Goal: Task Accomplishment & Management: Manage account settings

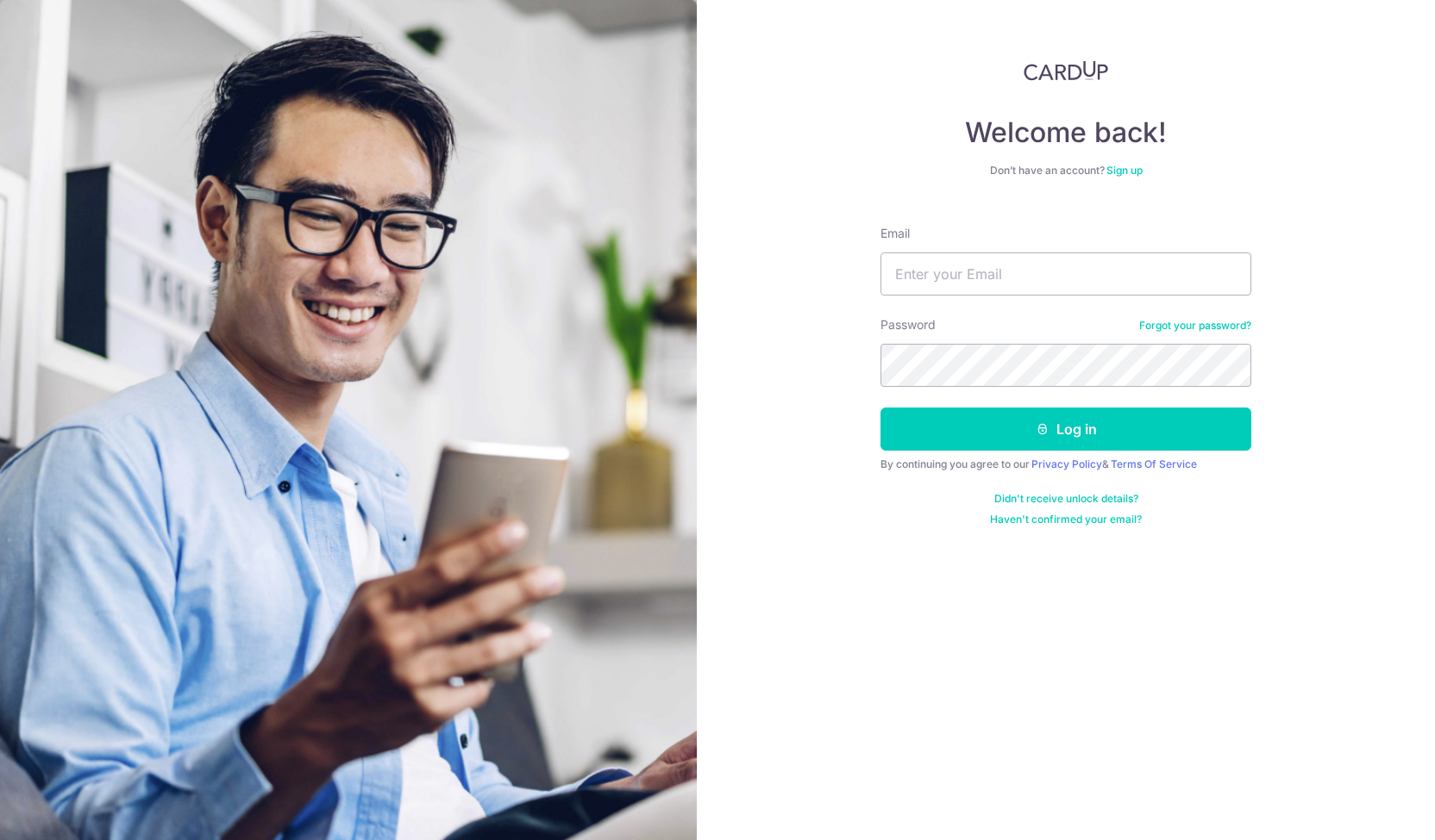
type input "[PERSON_NAME][EMAIL_ADDRESS][DOMAIN_NAME]"
click at [880, 407] on button "Log in" at bounding box center [1066, 429] width 371 height 44
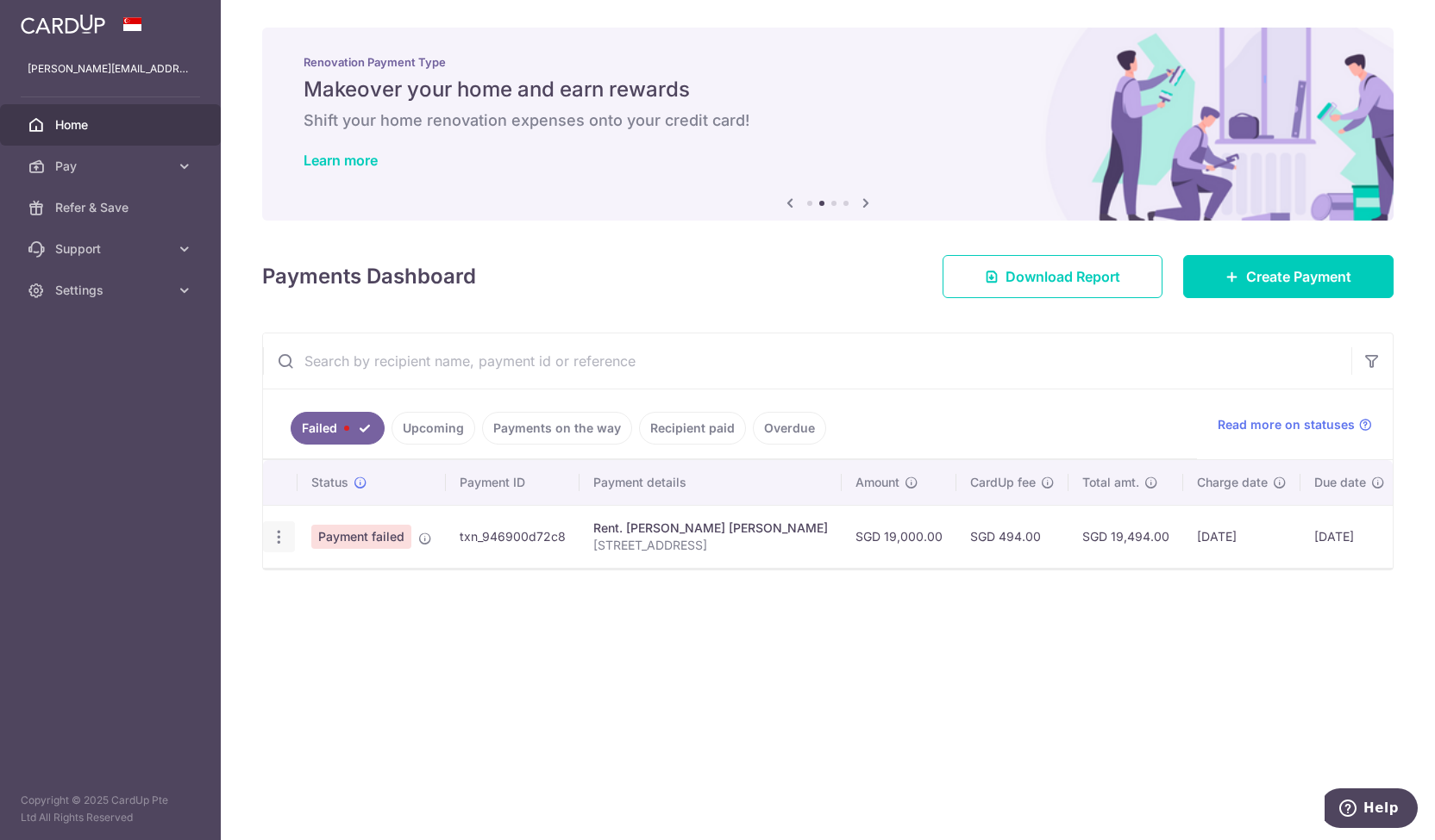
click at [282, 538] on icon "button" at bounding box center [279, 537] width 18 height 18
click at [374, 583] on span "Update payment" at bounding box center [370, 584] width 117 height 21
radio input "true"
type input "19,000.00"
type input "18 Holland Grove"
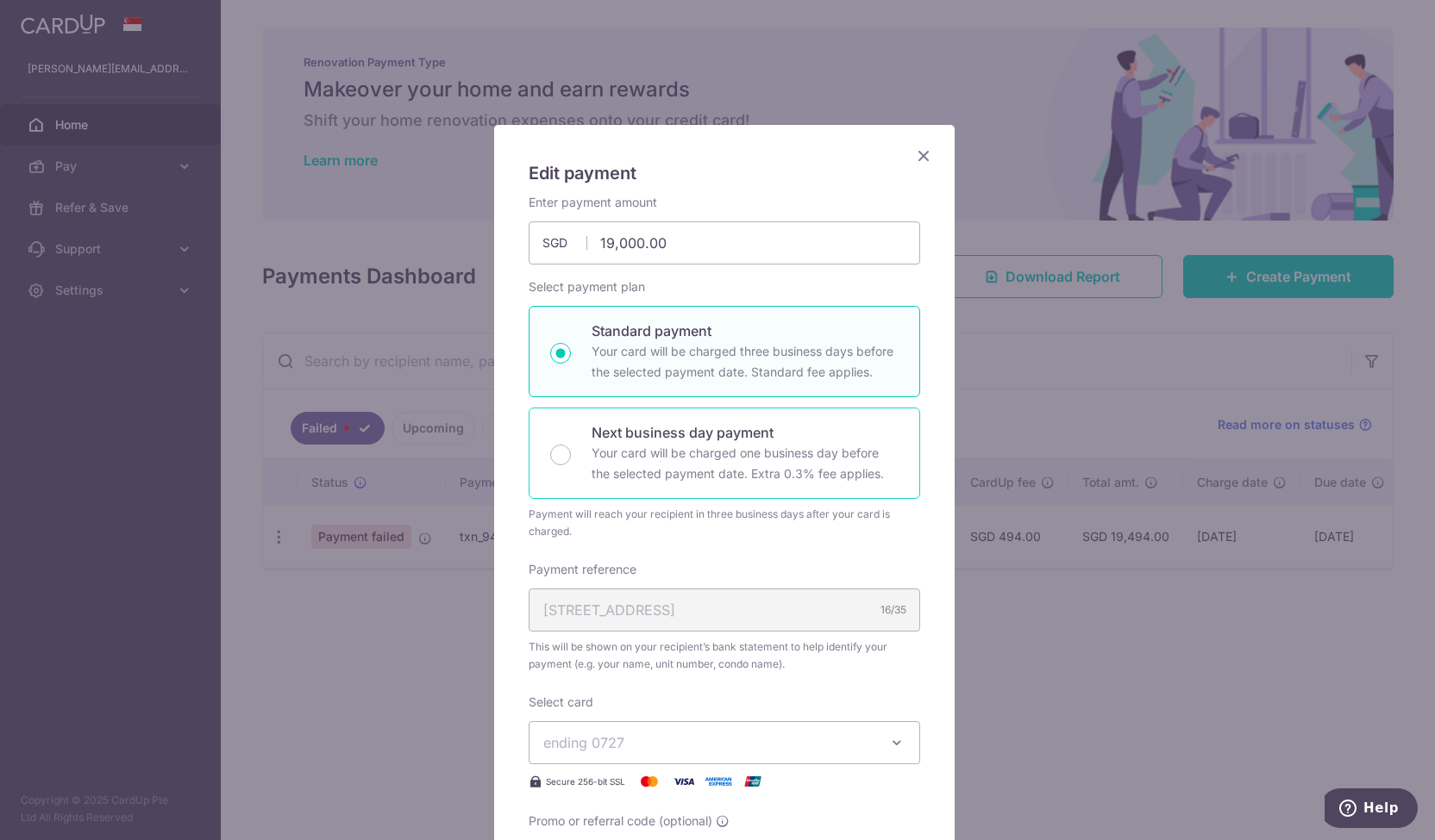
scroll to position [259, 0]
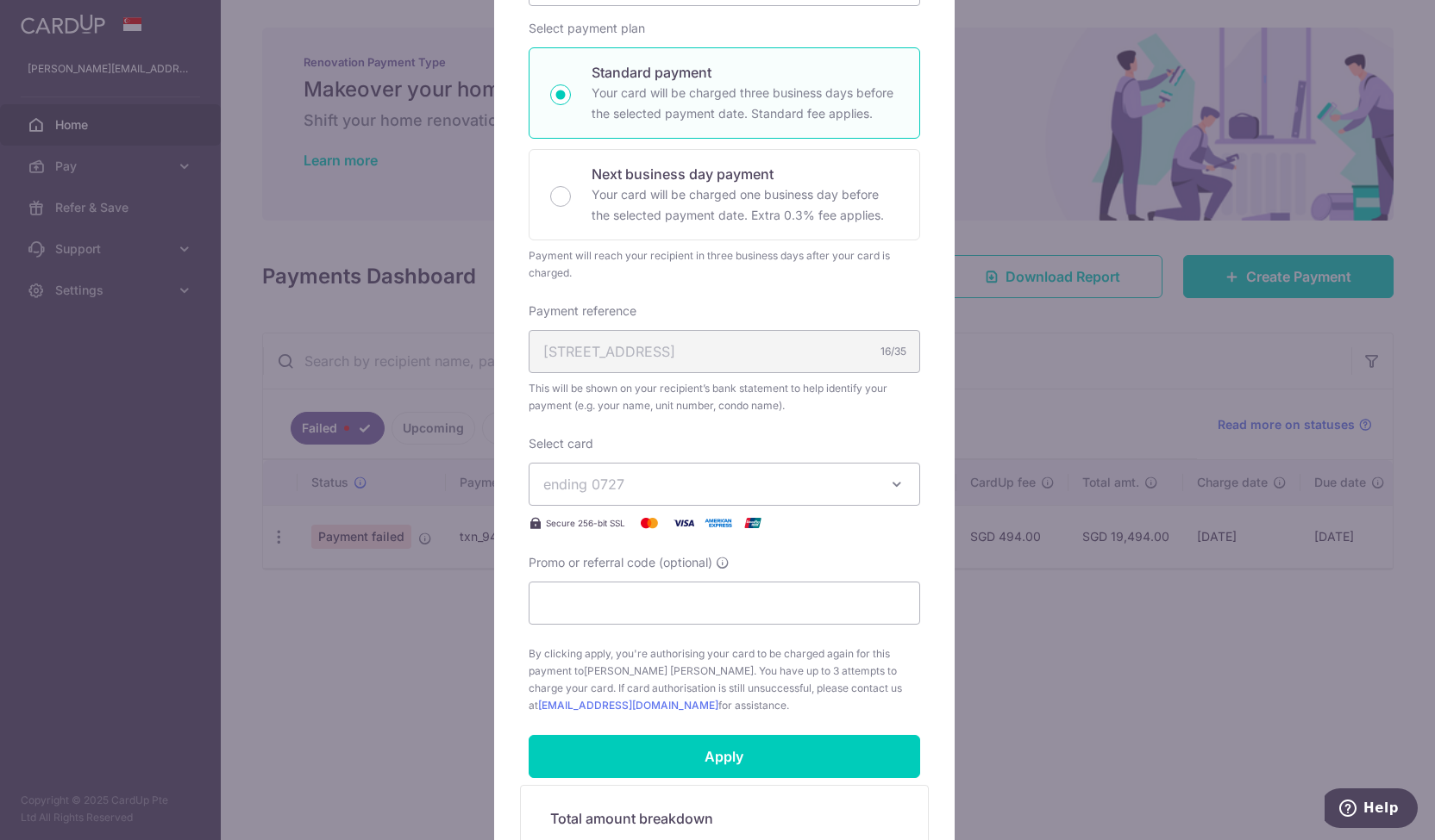
click at [889, 476] on icon "button" at bounding box center [897, 484] width 17 height 17
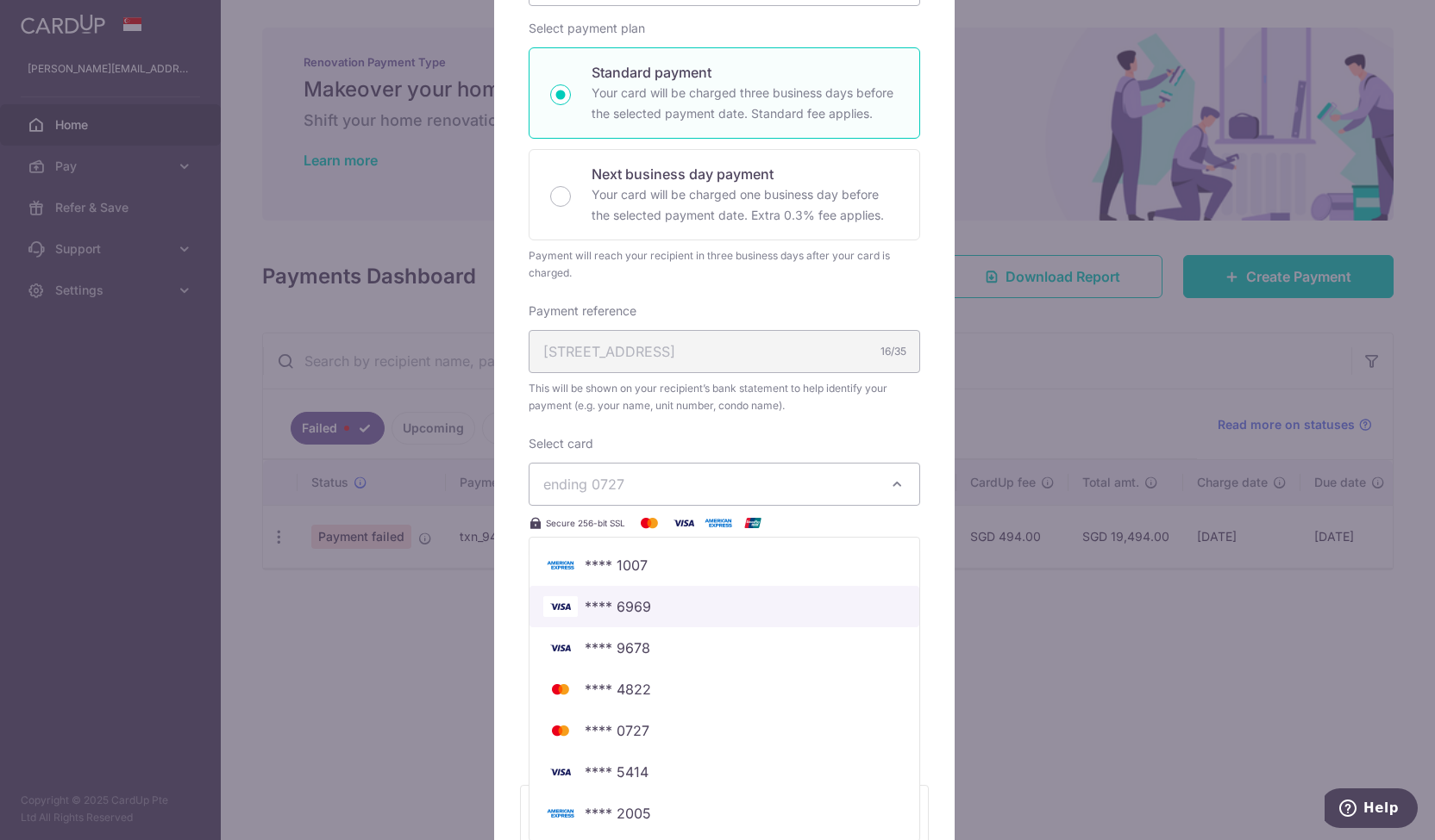
scroll to position [551, 0]
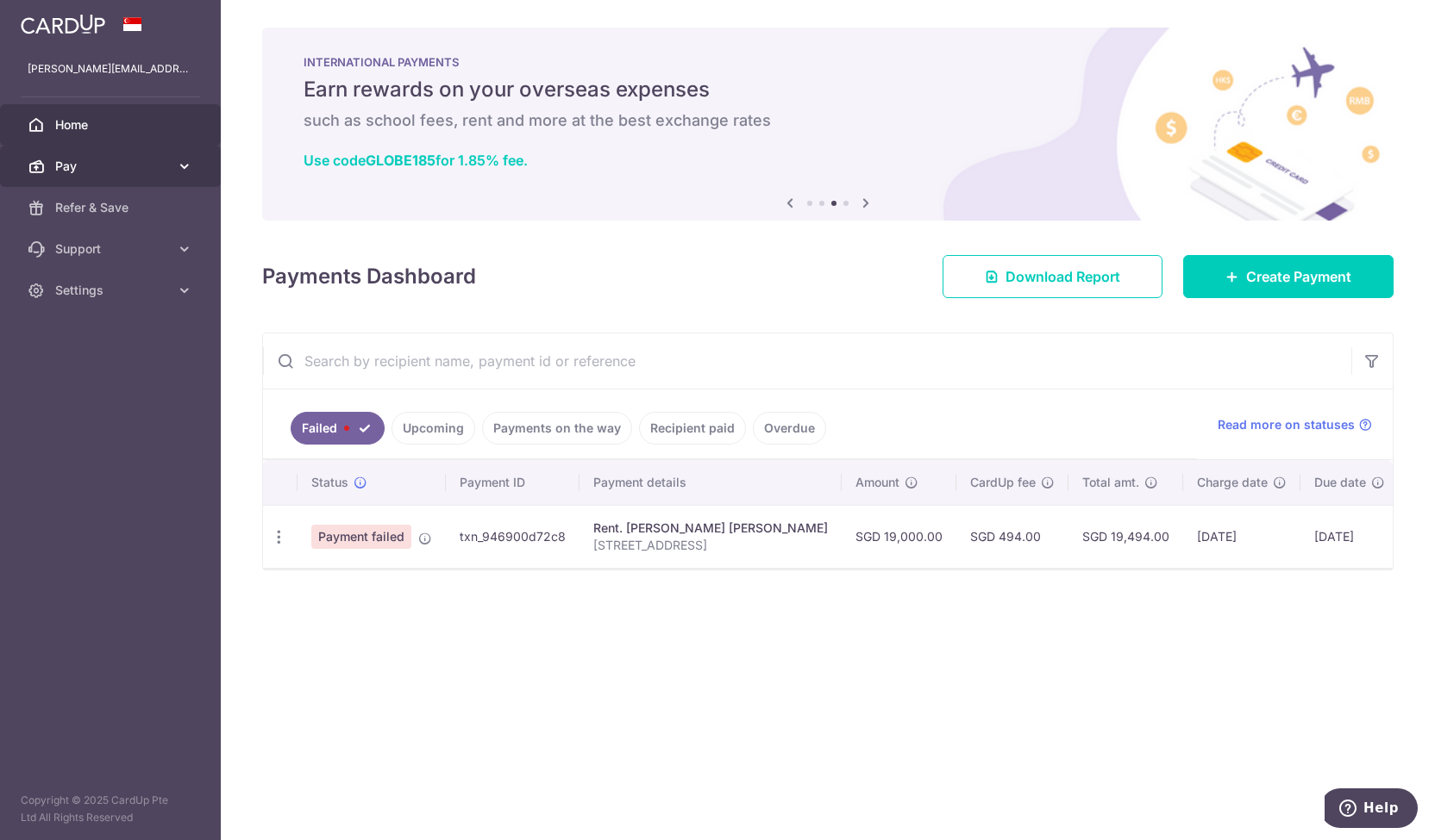
click at [103, 168] on span "Pay" at bounding box center [112, 166] width 113 height 17
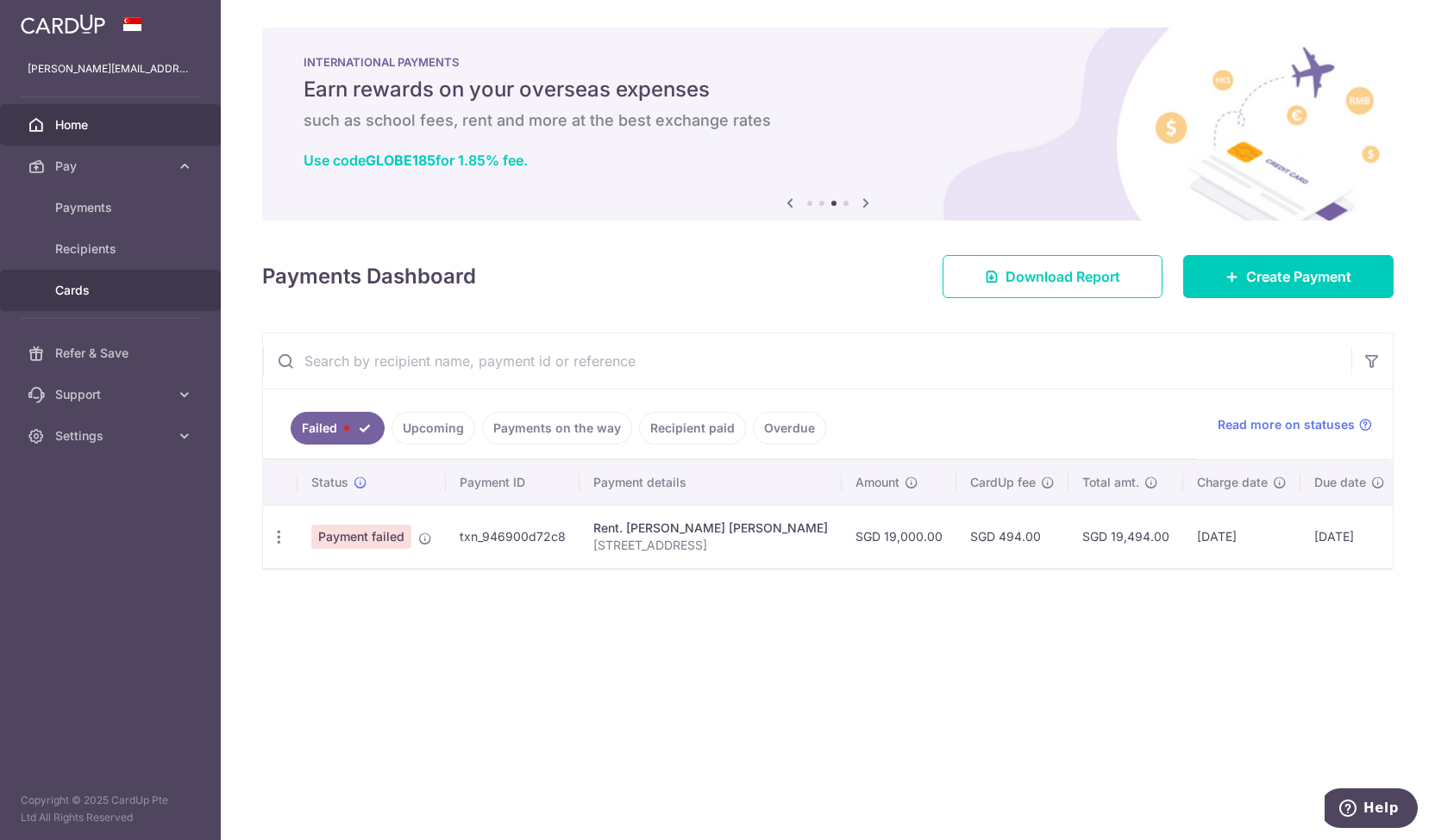
click at [96, 298] on span "Cards" at bounding box center [112, 290] width 113 height 17
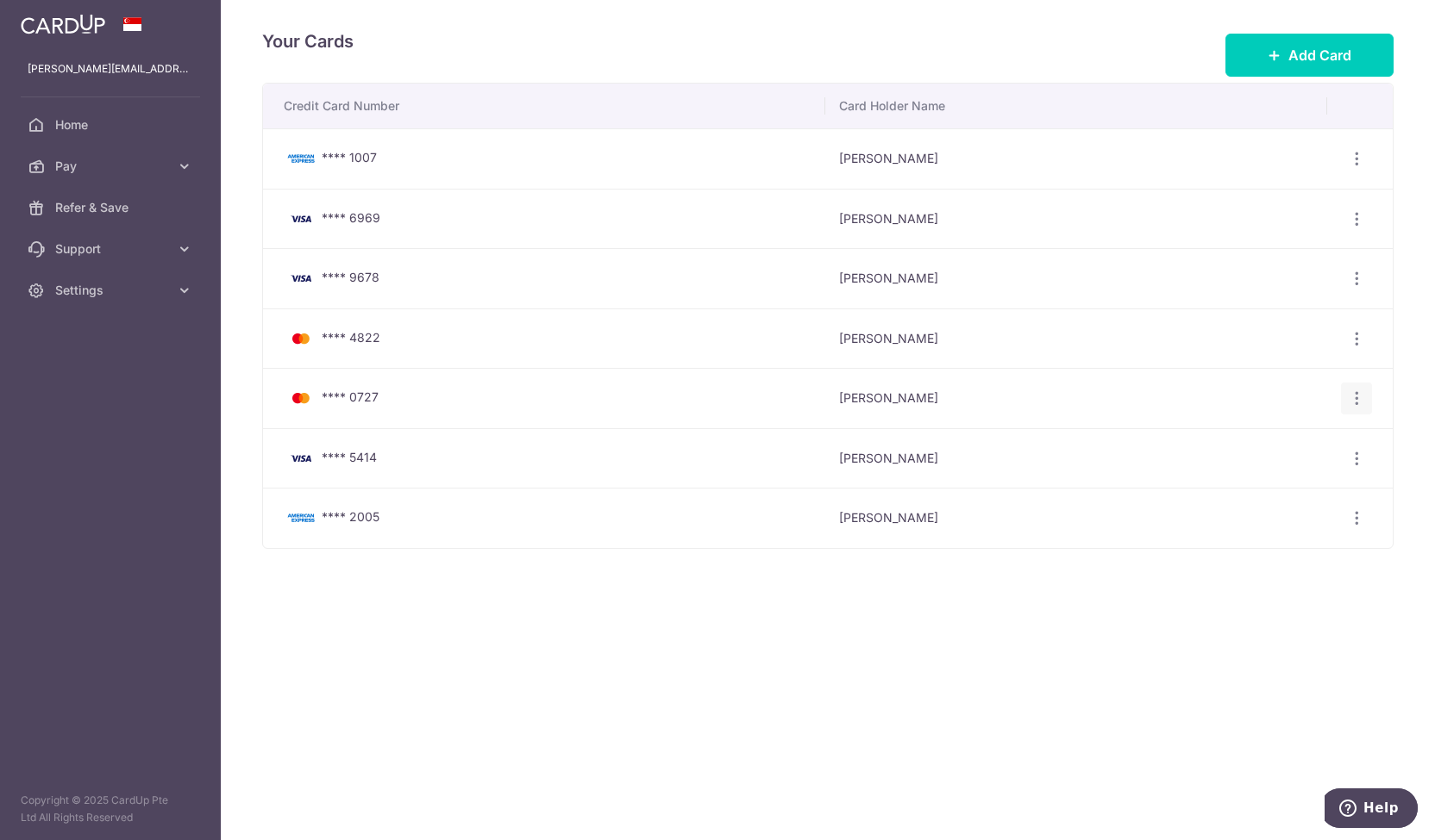
click at [1351, 405] on icon "button" at bounding box center [1357, 399] width 18 height 18
click at [1282, 442] on span "View/Edit" at bounding box center [1298, 446] width 117 height 21
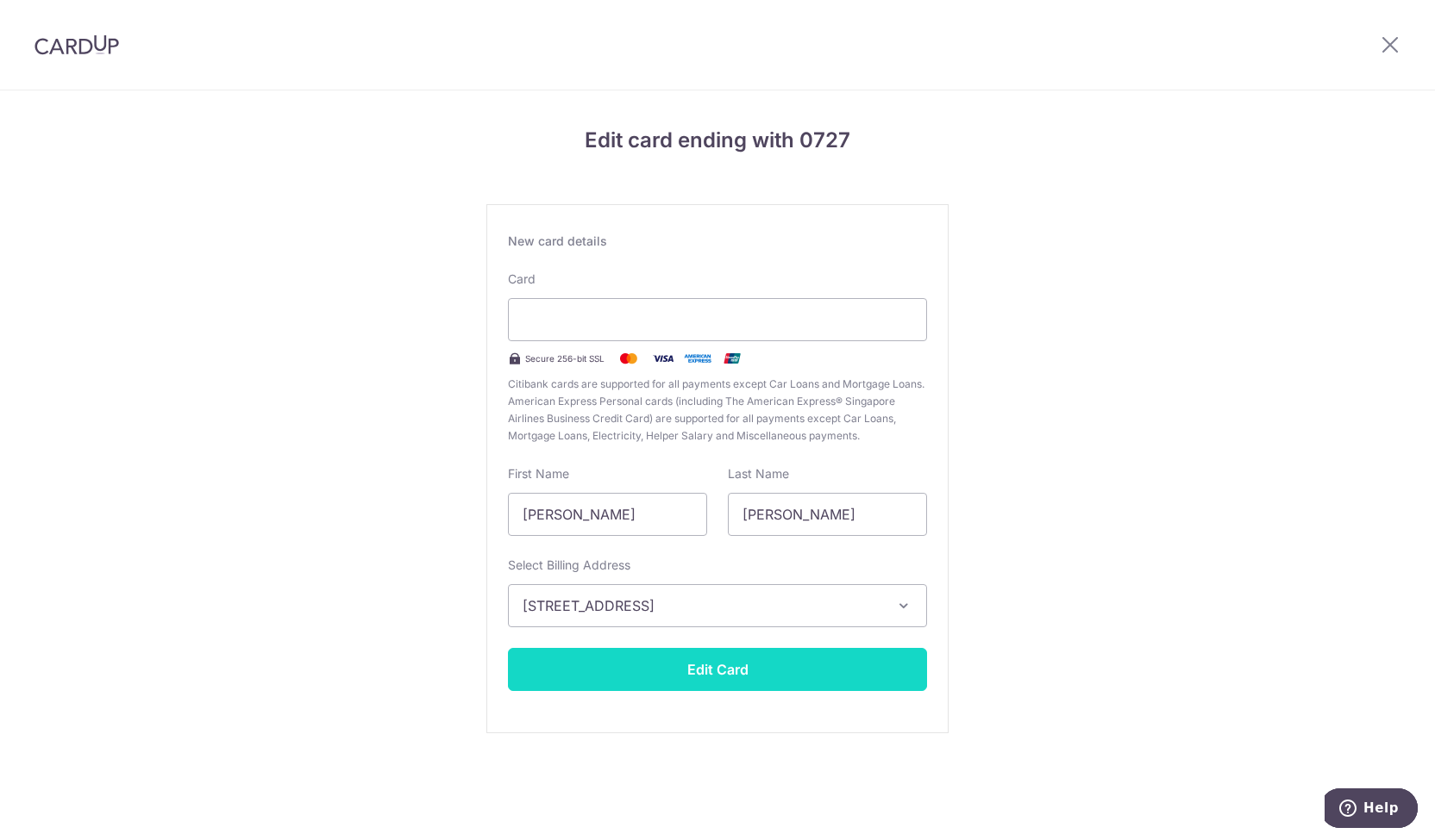
click at [726, 667] on button "Edit Card" at bounding box center [718, 670] width 419 height 44
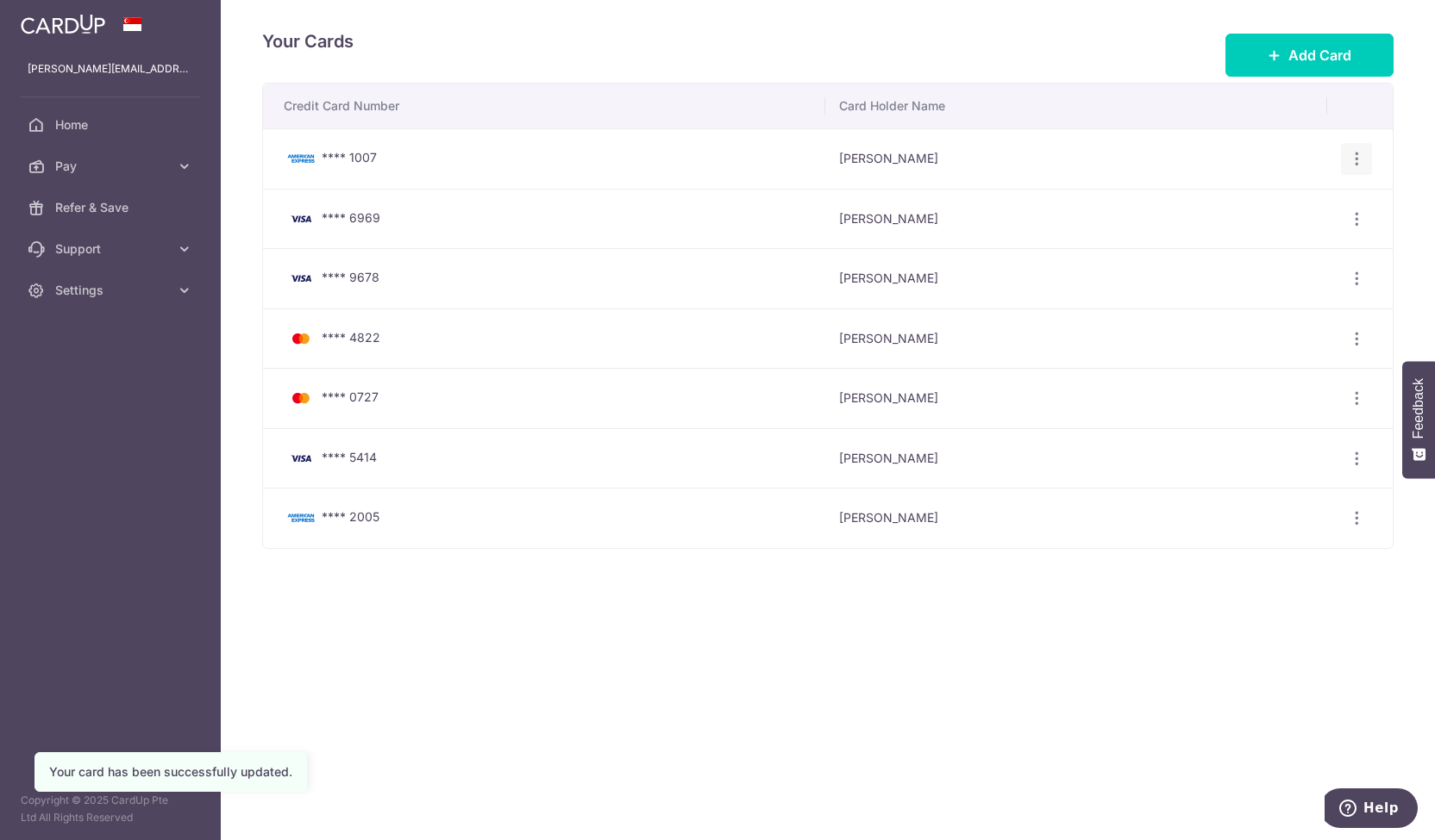
click at [1350, 161] on icon "button" at bounding box center [1357, 159] width 18 height 18
click at [1258, 238] on span "Delete" at bounding box center [1298, 248] width 117 height 21
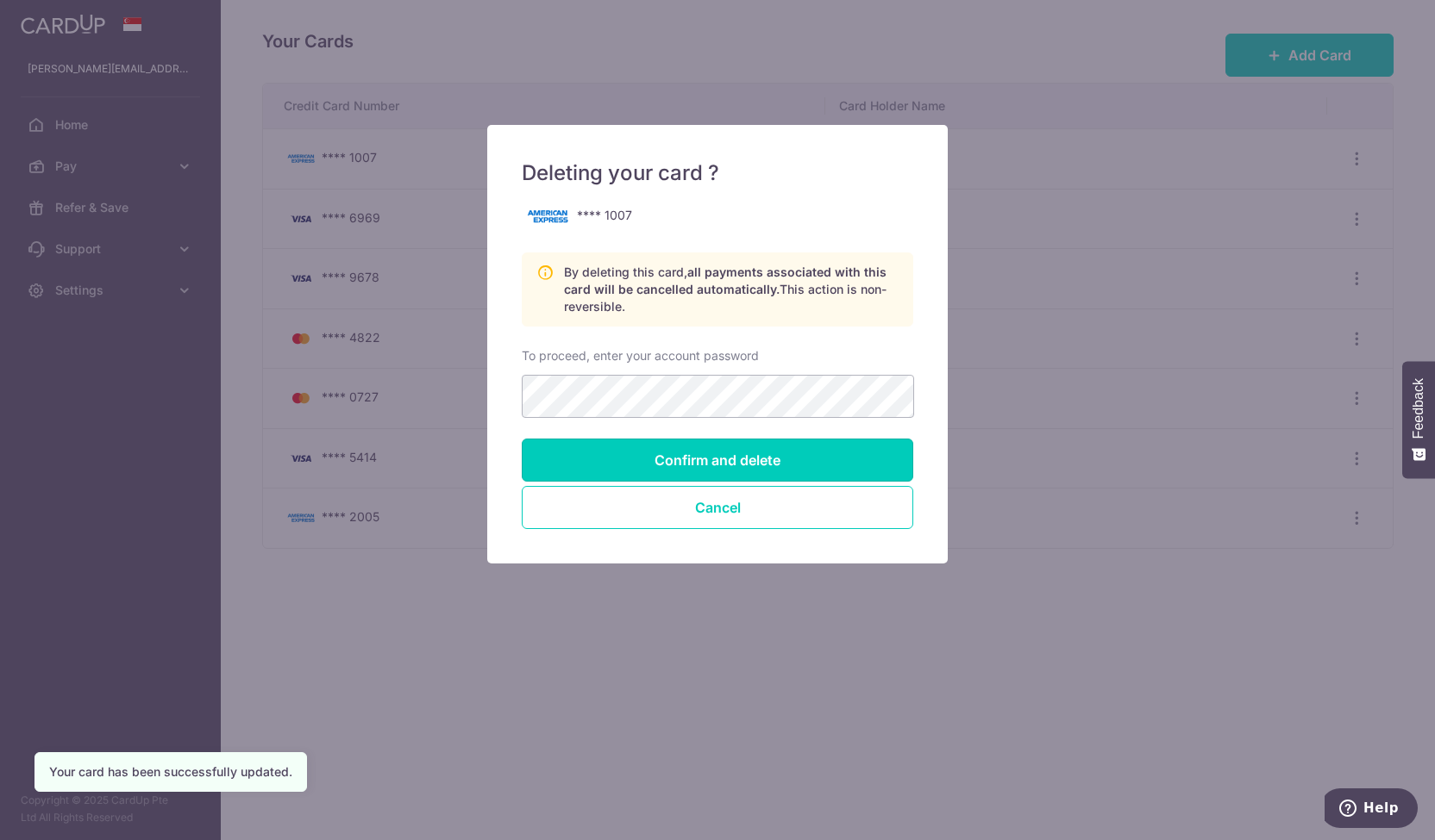
click at [791, 458] on input "Confirm and delete" at bounding box center [717, 461] width 391 height 44
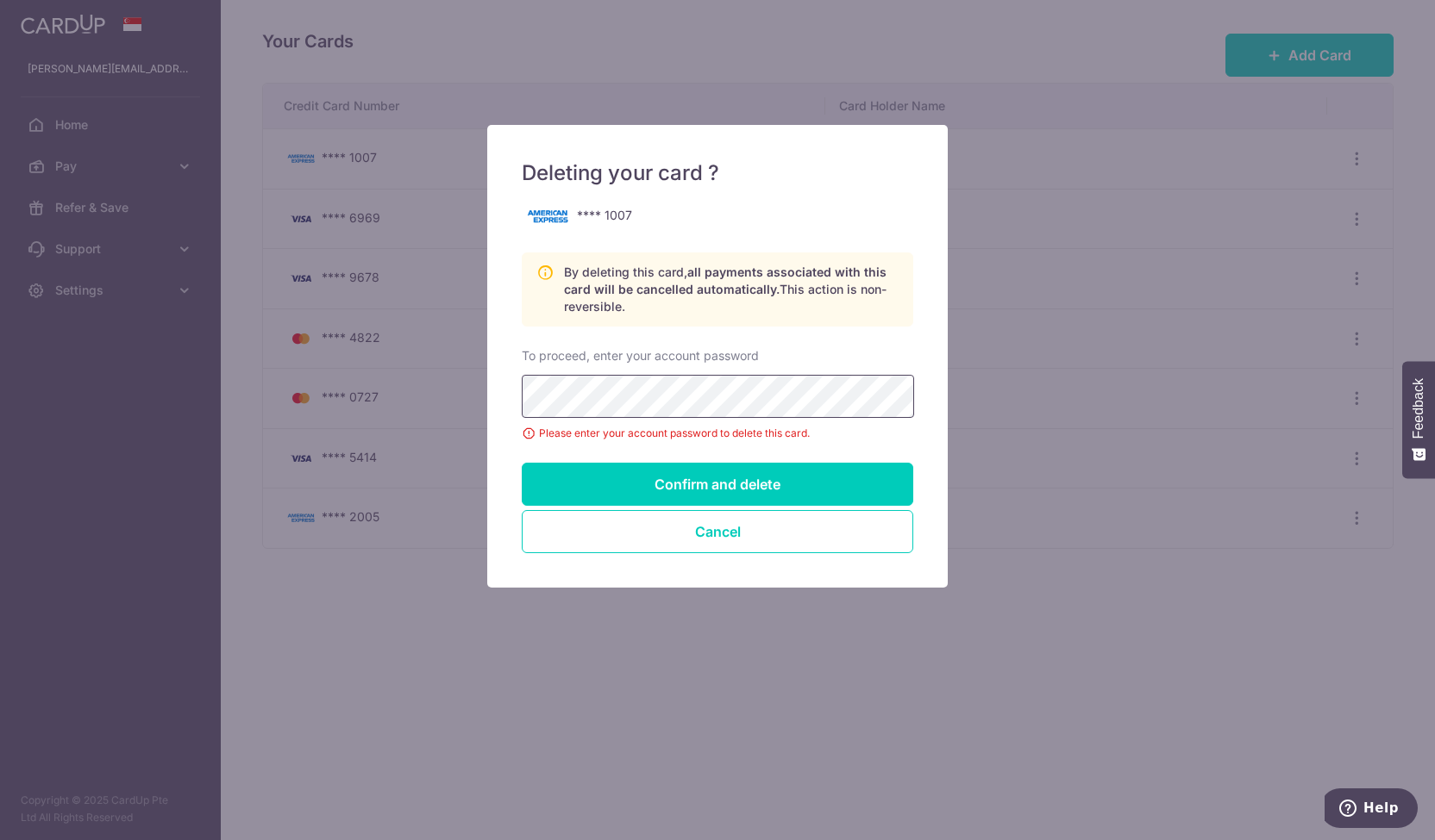
click at [522, 463] on input "Confirm and delete" at bounding box center [717, 484] width 391 height 44
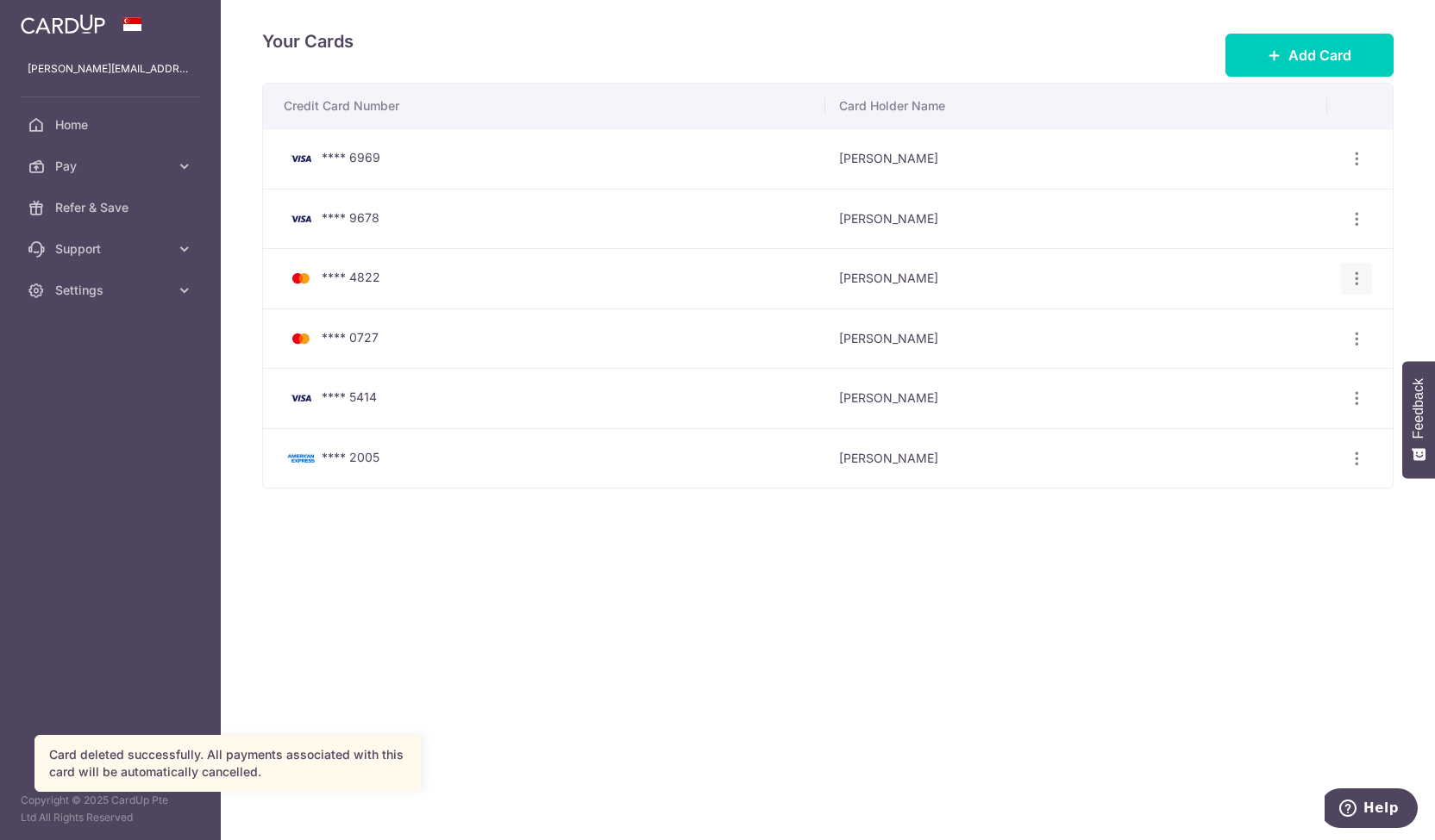
click at [1353, 278] on icon "button" at bounding box center [1357, 278] width 18 height 18
click at [1263, 366] on span "Delete" at bounding box center [1298, 367] width 117 height 21
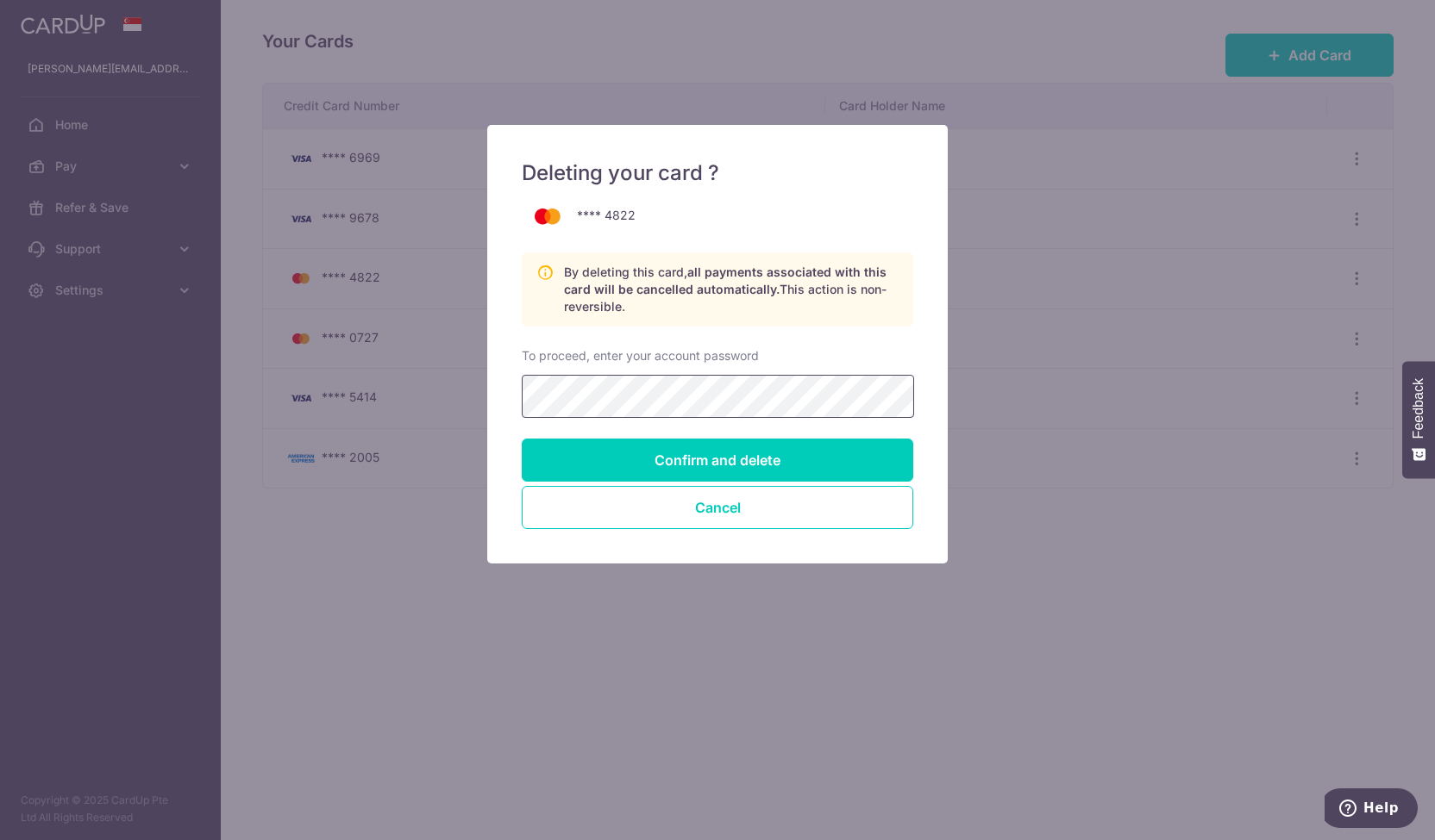
click at [522, 439] on input "Confirm and delete" at bounding box center [717, 461] width 391 height 44
